Goal: Download file/media

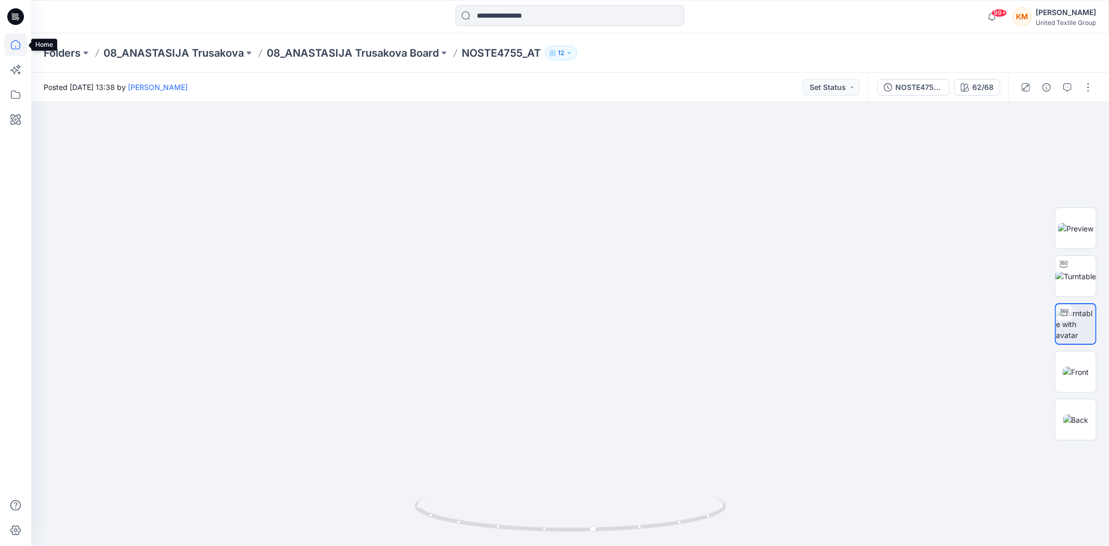
click at [9, 45] on icon at bounding box center [15, 44] width 23 height 23
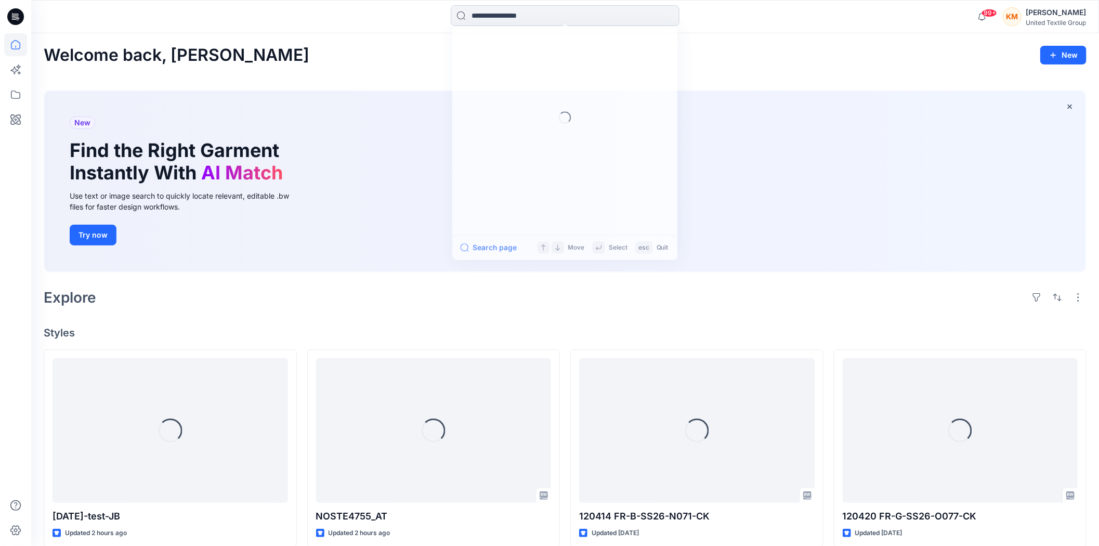
click at [501, 18] on input at bounding box center [565, 15] width 229 height 21
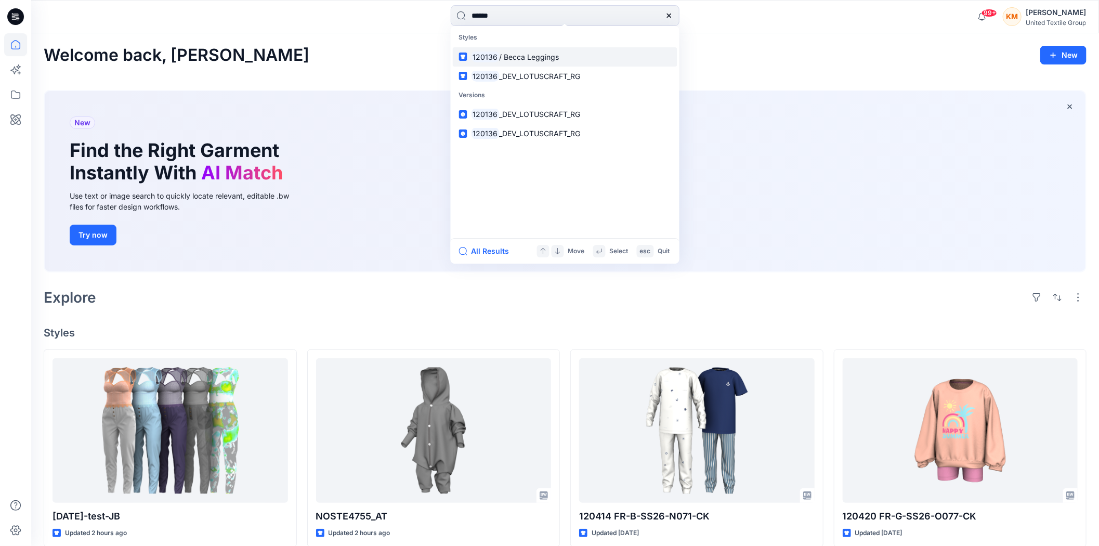
type input "******"
click at [518, 54] on span "/ Becca Leggings" at bounding box center [529, 57] width 60 height 9
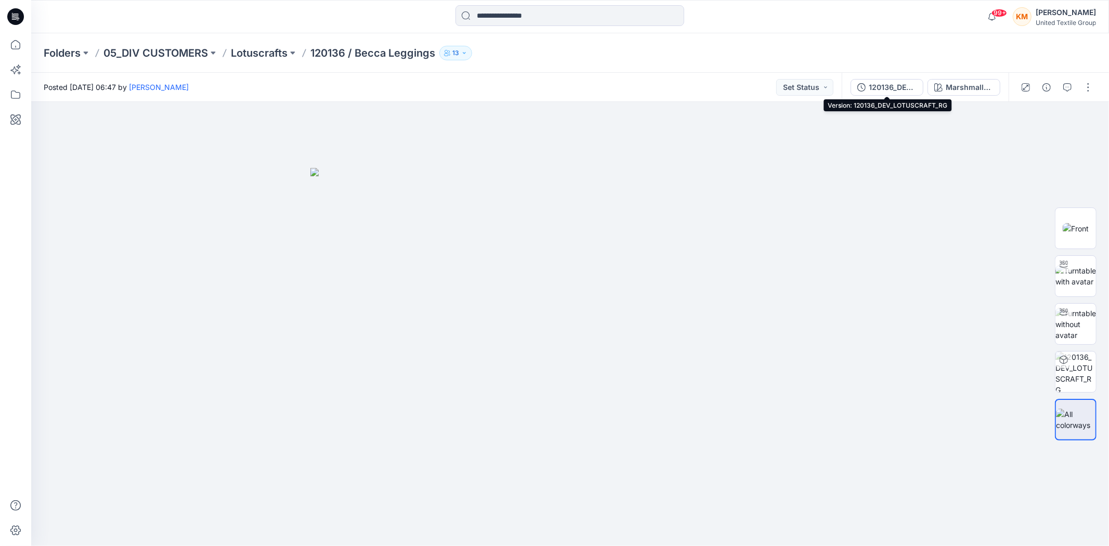
click at [889, 85] on div "120136_DEV_LOTUSCRAFT_RG" at bounding box center [893, 87] width 48 height 11
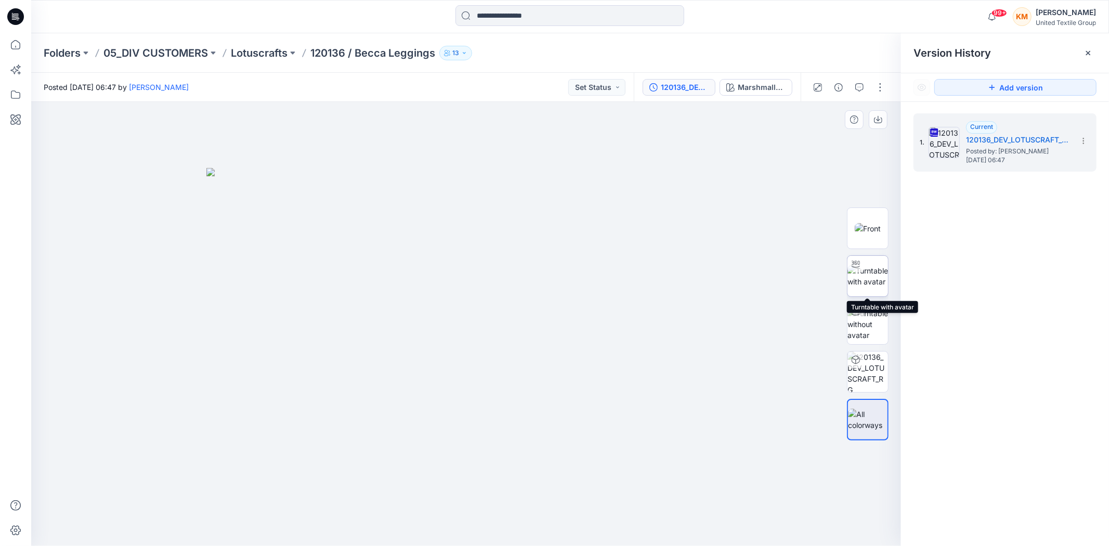
click at [865, 275] on img at bounding box center [868, 276] width 41 height 22
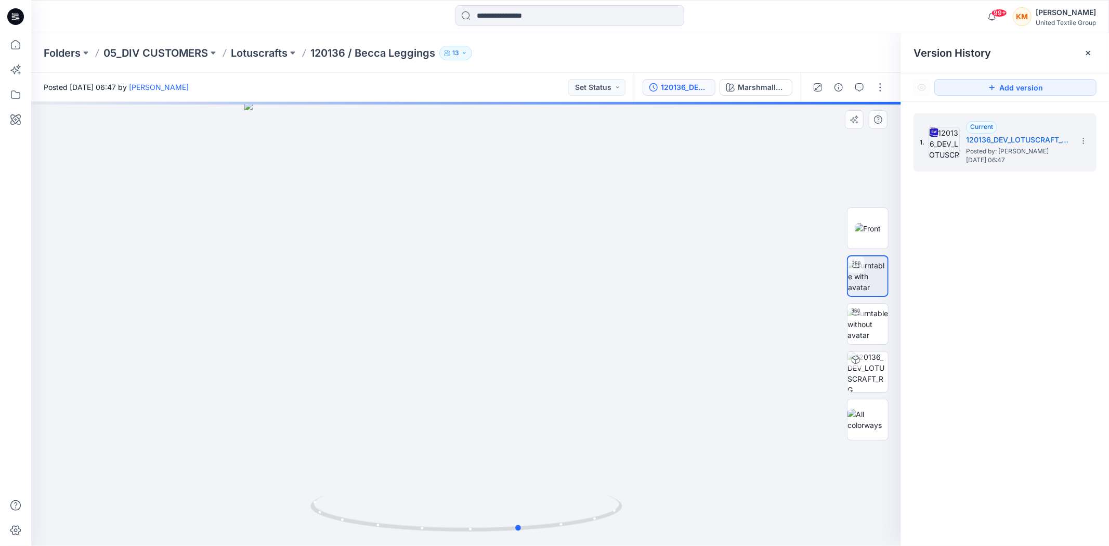
drag, startPoint x: 570, startPoint y: 524, endPoint x: 630, endPoint y: 500, distance: 64.6
click at [630, 500] on div at bounding box center [466, 324] width 870 height 444
click at [1083, 140] on icon at bounding box center [1084, 141] width 8 height 8
click at [1031, 161] on span "Download Source BW File" at bounding box center [1030, 161] width 87 height 12
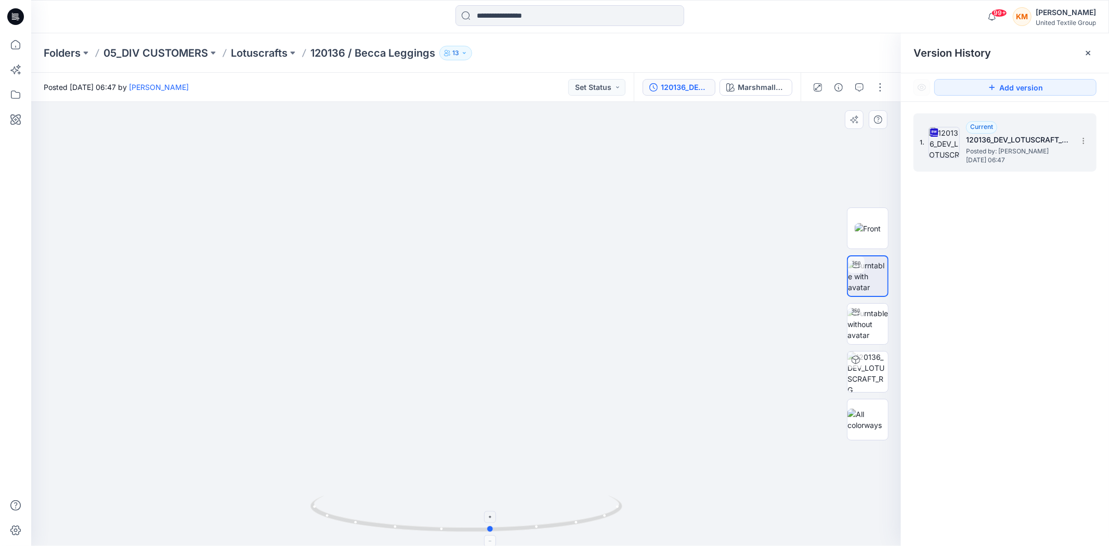
drag, startPoint x: 453, startPoint y: 533, endPoint x: 424, endPoint y: 527, distance: 29.8
click at [424, 527] on icon at bounding box center [467, 515] width 315 height 39
drag, startPoint x: 601, startPoint y: 518, endPoint x: 612, endPoint y: 528, distance: 14.3
click at [612, 528] on icon at bounding box center [467, 515] width 315 height 39
